Goal: Transaction & Acquisition: Purchase product/service

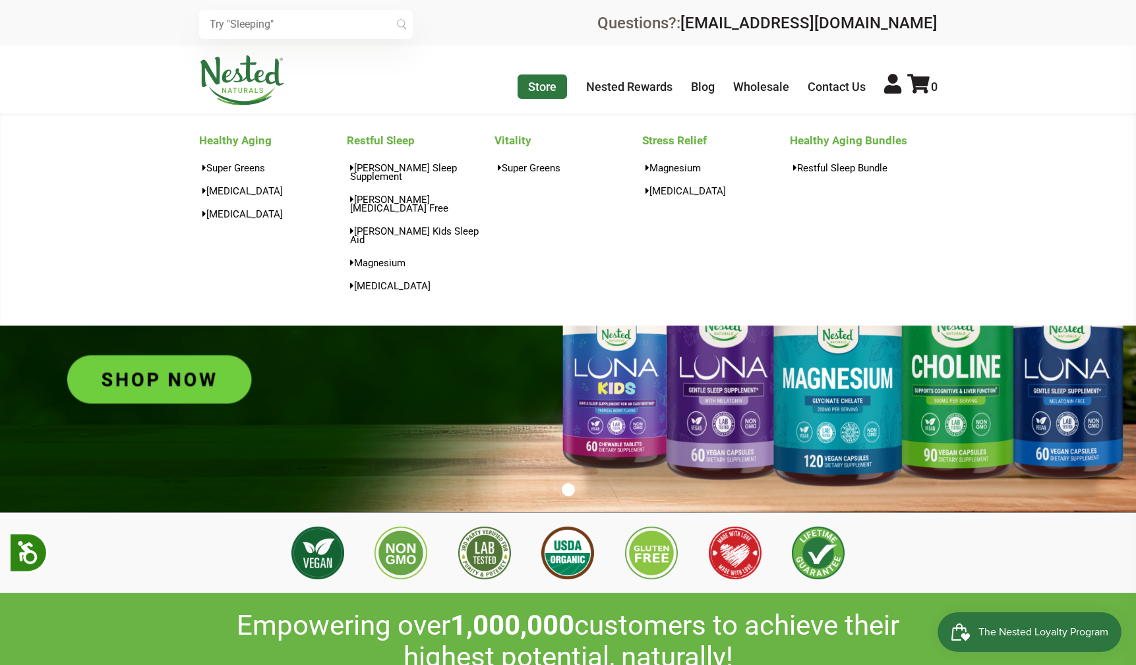
click at [539, 83] on link "Store" at bounding box center [542, 87] width 49 height 24
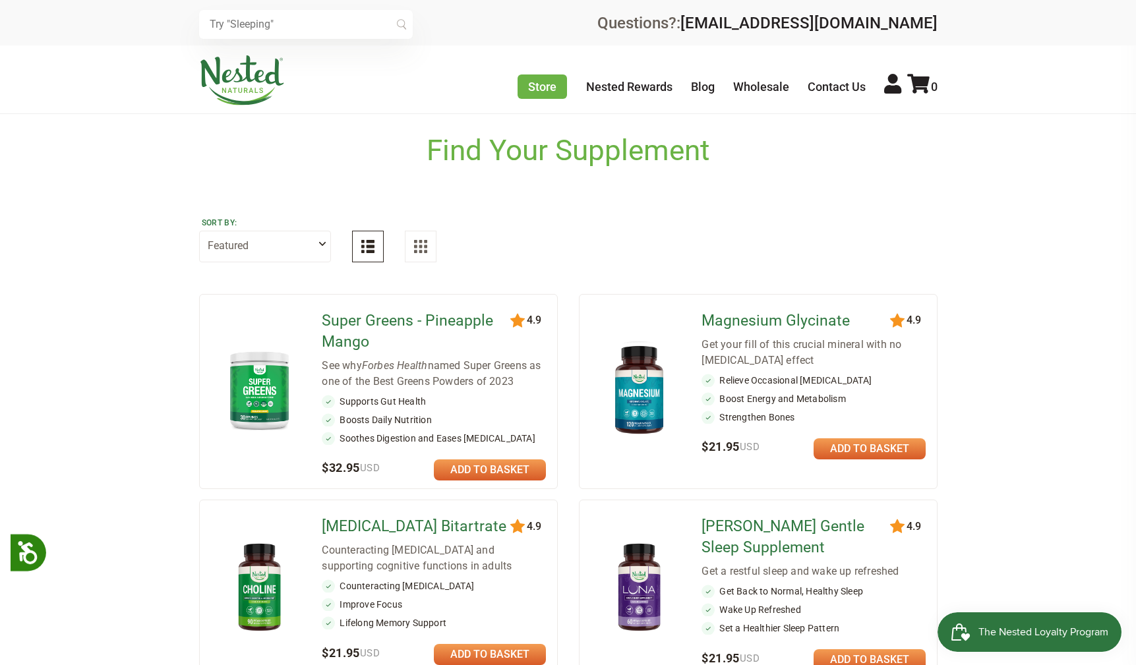
click at [278, 381] on img at bounding box center [259, 390] width 77 height 89
